Goal: Find specific page/section: Find specific page/section

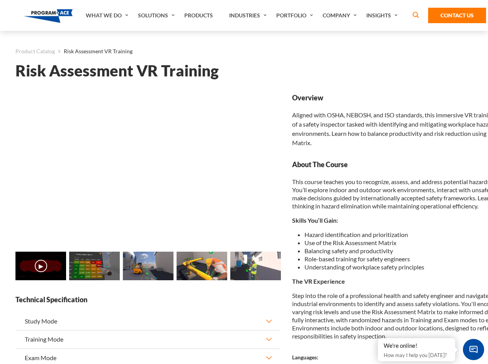
click at [157, 15] on link "Solutions" at bounding box center [157, 15] width 46 height 31
click at [0, 0] on div "AI & Computer Vision Solutions Computer Vision Quality Control AI tools for fas…" at bounding box center [0, 0] width 0 height 0
click at [0, 0] on div "AI & Computer Vision Solutions Virtual Training Solutions Virtual Tour Solution…" at bounding box center [0, 0] width 0 height 0
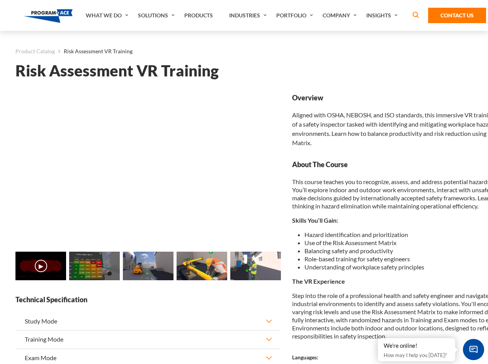
click at [0, 0] on div "AI & Computer Vision Solutions Virtual Training Solutions Virtual Tour Solution…" at bounding box center [0, 0] width 0 height 0
click at [0, 0] on div "AI & Computer Vision Solutions Computer Vision Quality Control AI tools for fas…" at bounding box center [0, 0] width 0 height 0
